Goal: Check status: Check status

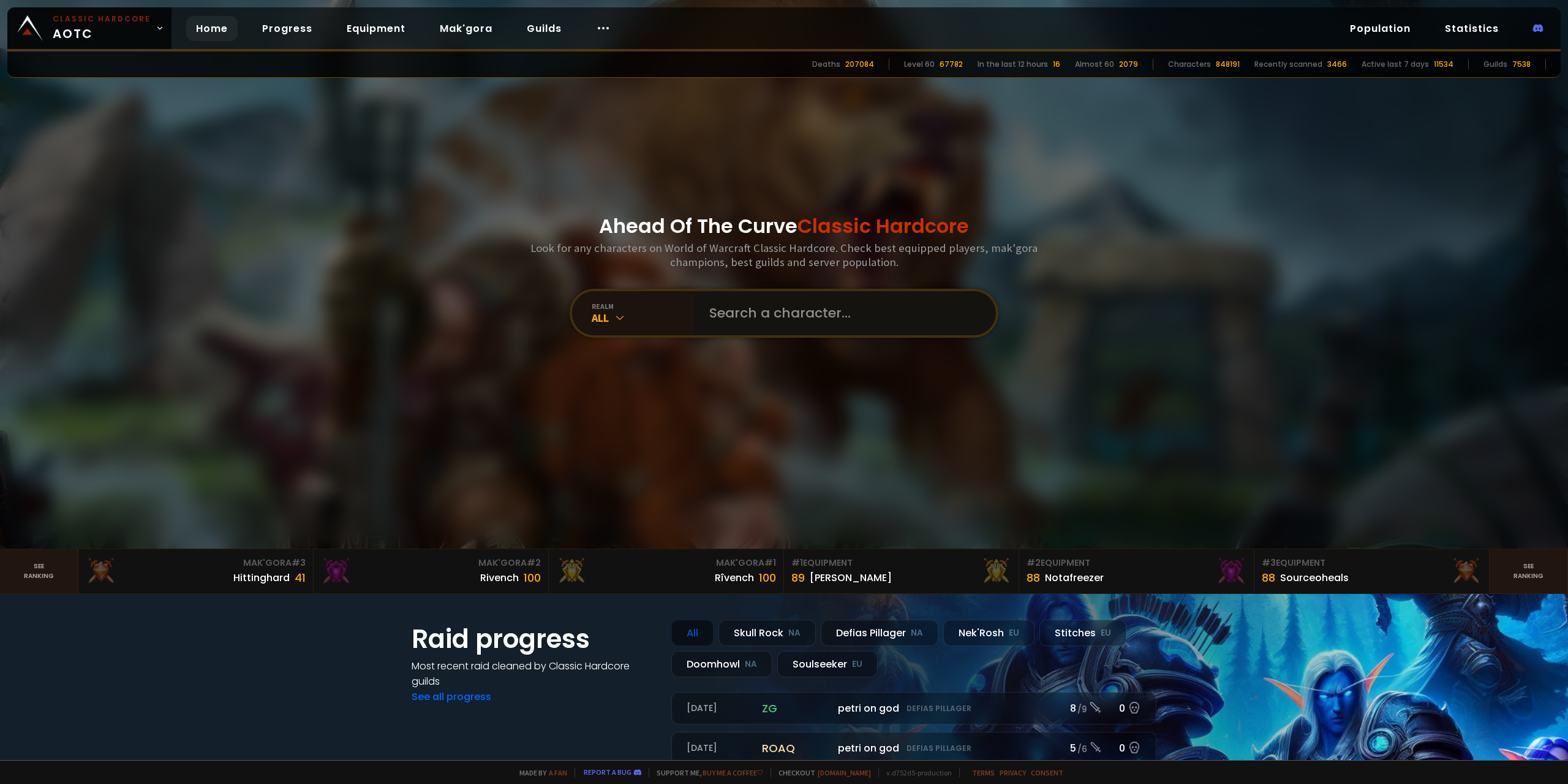
click at [736, 312] on input "text" at bounding box center [841, 313] width 279 height 44
paste input "Uiskicigari"
type input "Uiskicigari"
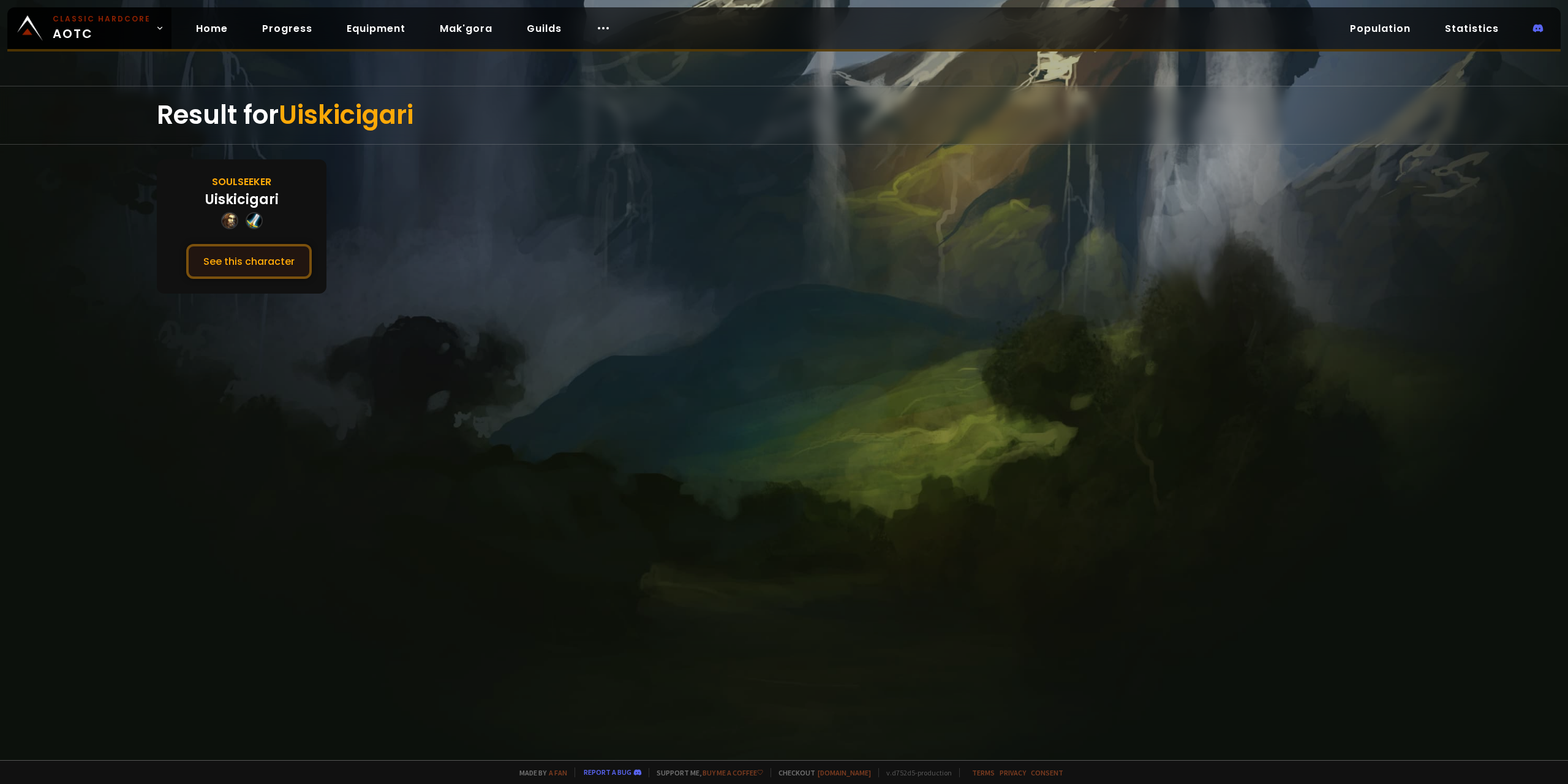
click at [258, 270] on button "See this character" at bounding box center [249, 261] width 126 height 35
